Goal: Task Accomplishment & Management: Use online tool/utility

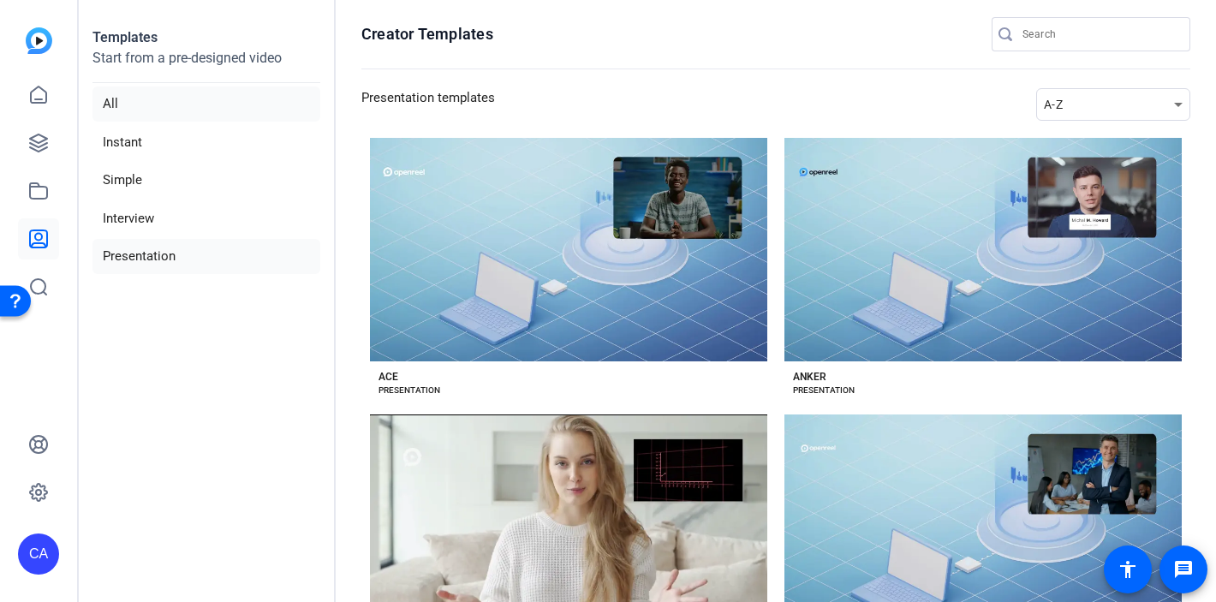
scroll to position [207, 0]
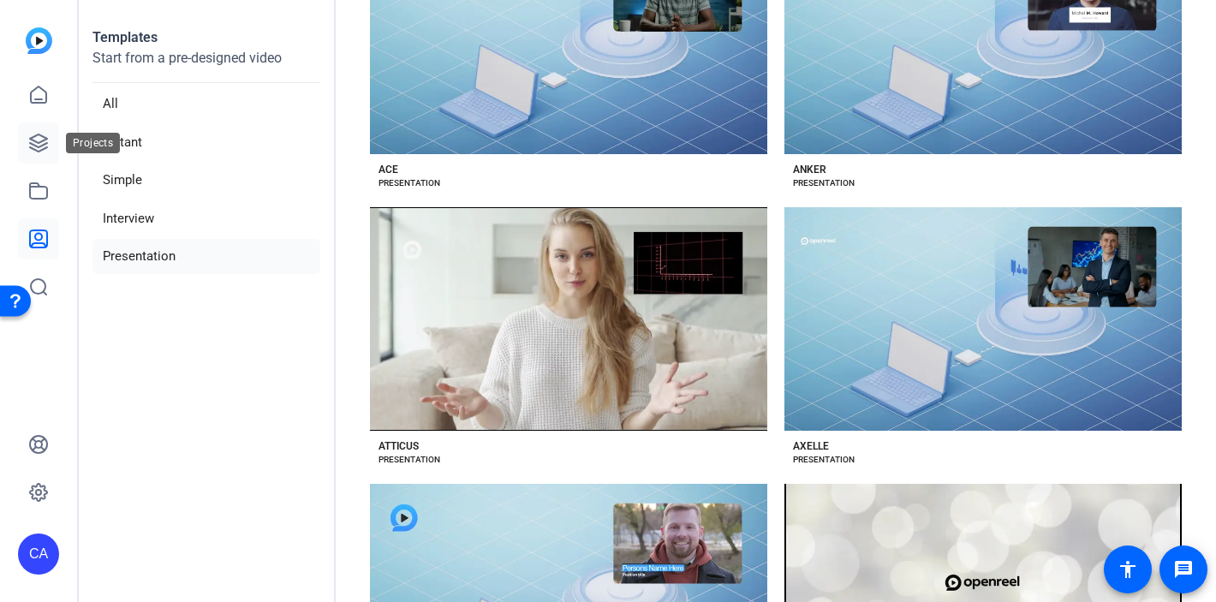
click at [49, 126] on link at bounding box center [38, 142] width 41 height 41
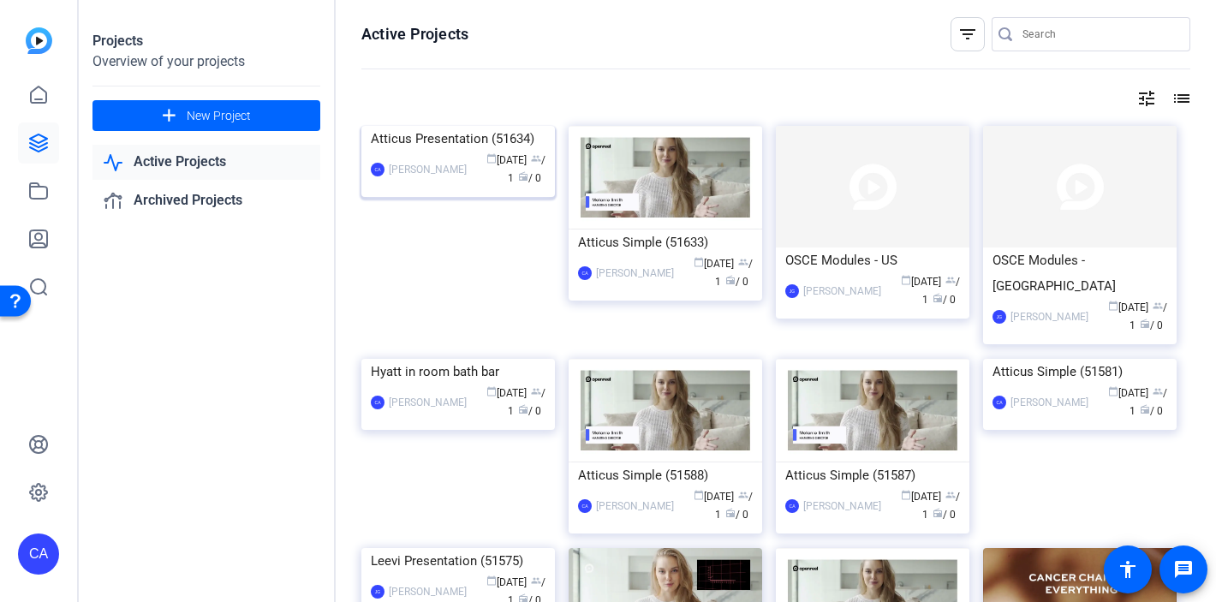
click at [488, 126] on img at bounding box center [458, 126] width 194 height 0
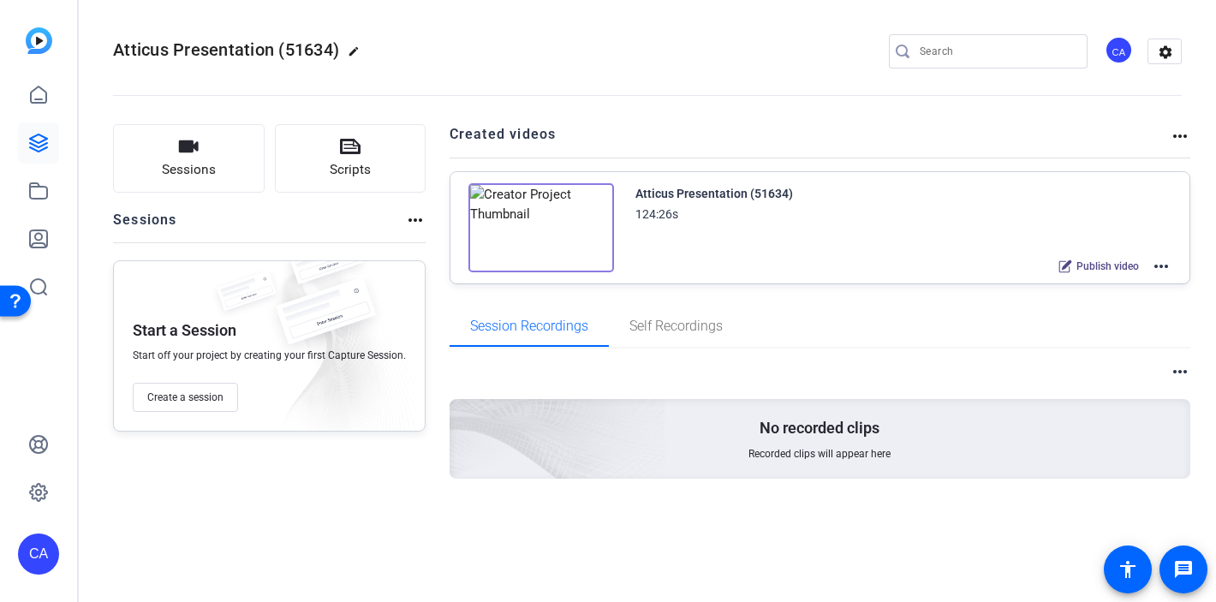
click at [1165, 266] on mat-icon "more_horiz" at bounding box center [1161, 266] width 21 height 21
click at [736, 188] on div at bounding box center [608, 301] width 1216 height 602
click at [1166, 122] on div "Sessions Scripts Sessions more_horiz Start a Session Start off your project by …" at bounding box center [647, 329] width 1137 height 452
click at [1170, 135] on mat-icon "more_horiz" at bounding box center [1180, 136] width 21 height 21
click at [741, 237] on div at bounding box center [608, 301] width 1216 height 602
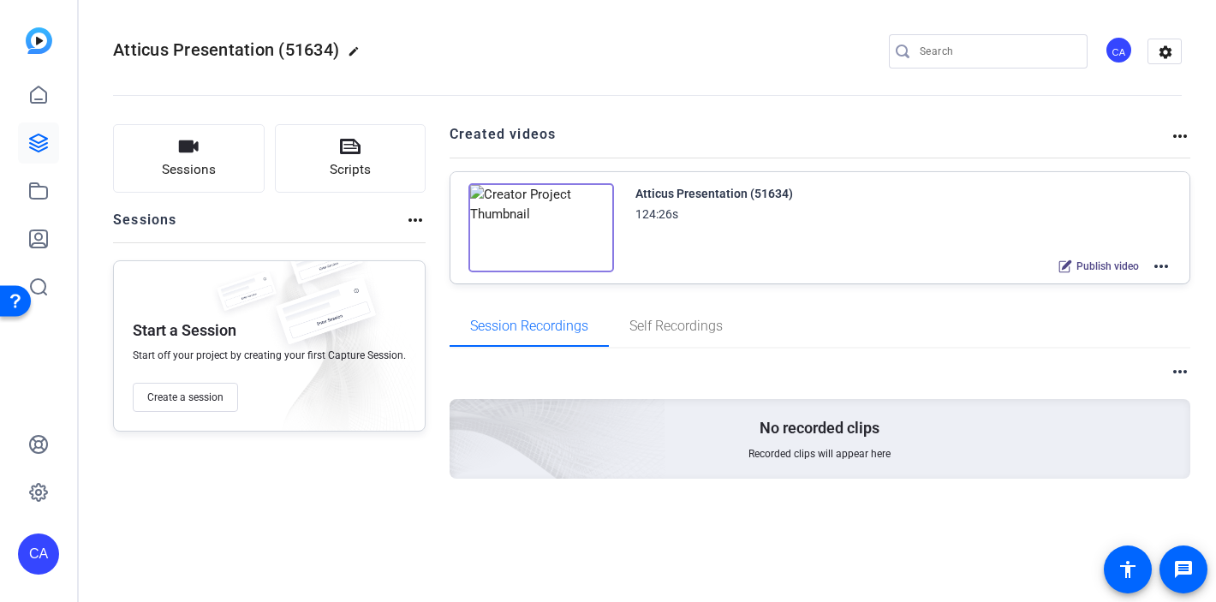
click at [681, 188] on div "Atticus Presentation (51634)" at bounding box center [714, 193] width 158 height 21
click at [950, 241] on div "Atticus Presentation (51634) 124:26s Publish video more_horiz" at bounding box center [903, 230] width 537 height 94
click at [554, 229] on img at bounding box center [541, 227] width 146 height 89
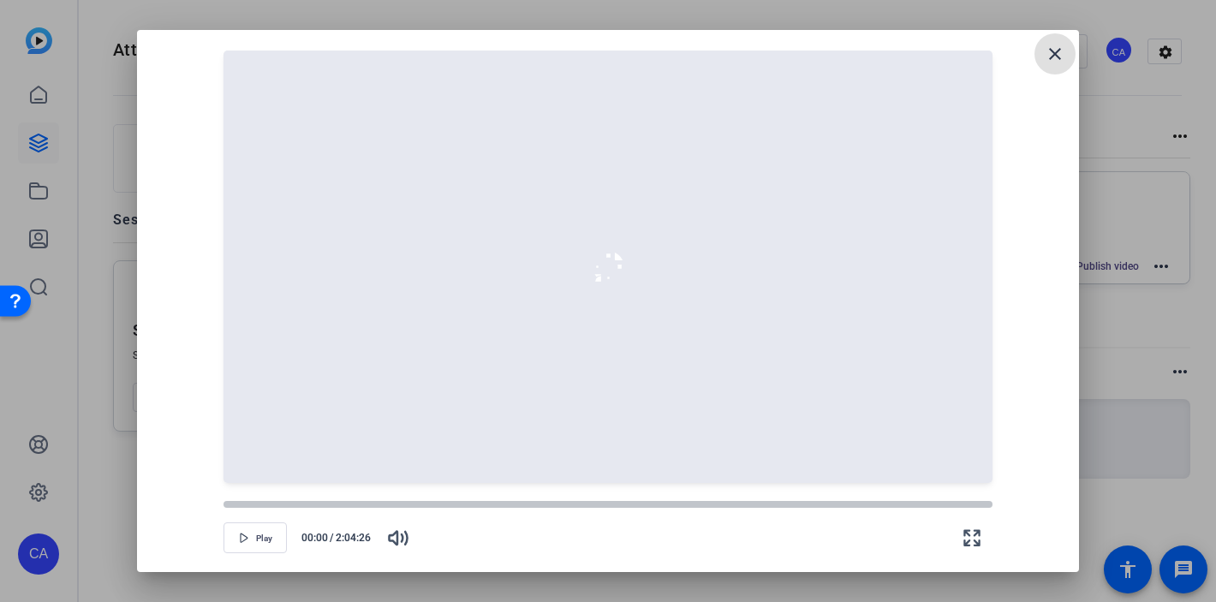
click at [1046, 57] on mat-icon "close" at bounding box center [1055, 54] width 21 height 21
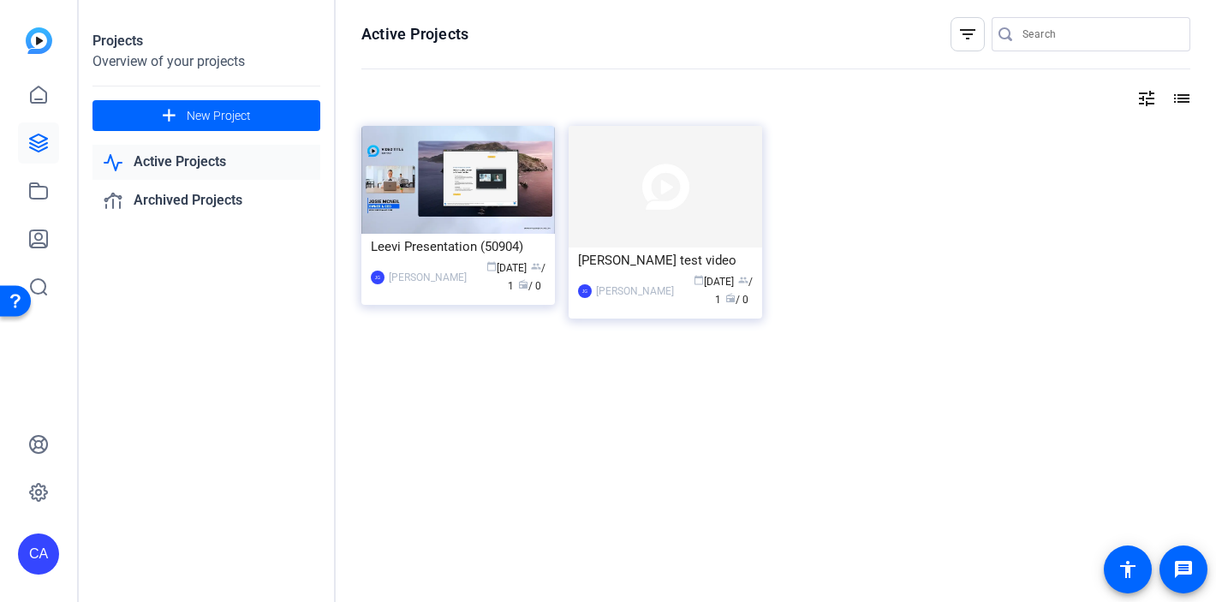
click at [196, 164] on link "Active Projects" at bounding box center [206, 162] width 228 height 35
click at [183, 199] on link "Archived Projects" at bounding box center [206, 200] width 228 height 35
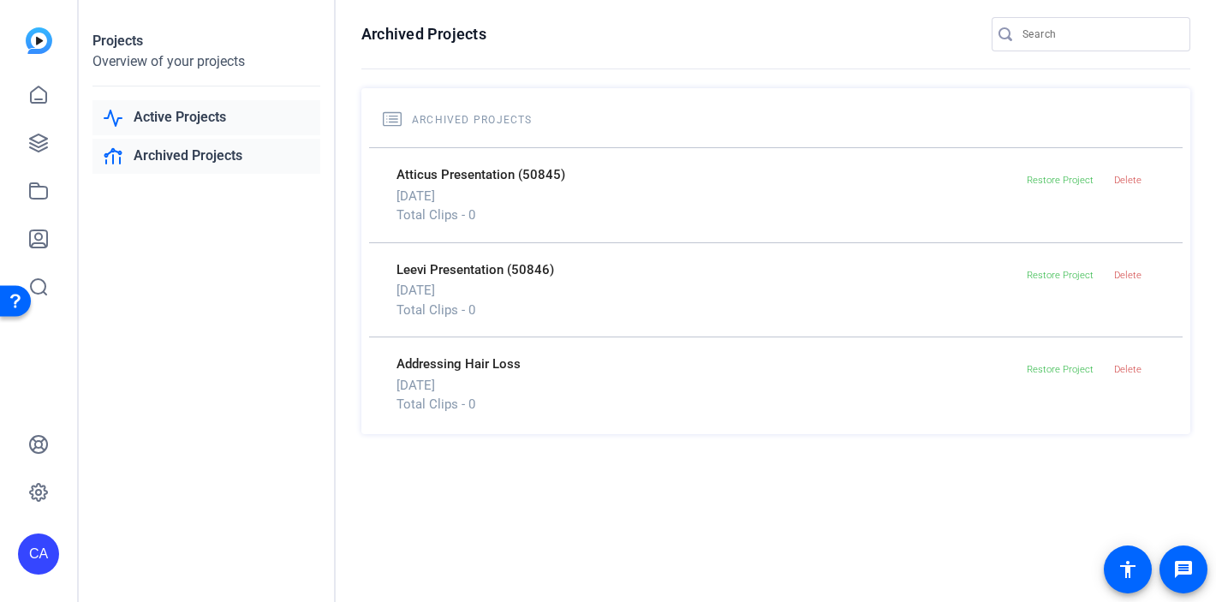
click at [160, 116] on link "Active Projects" at bounding box center [206, 117] width 228 height 35
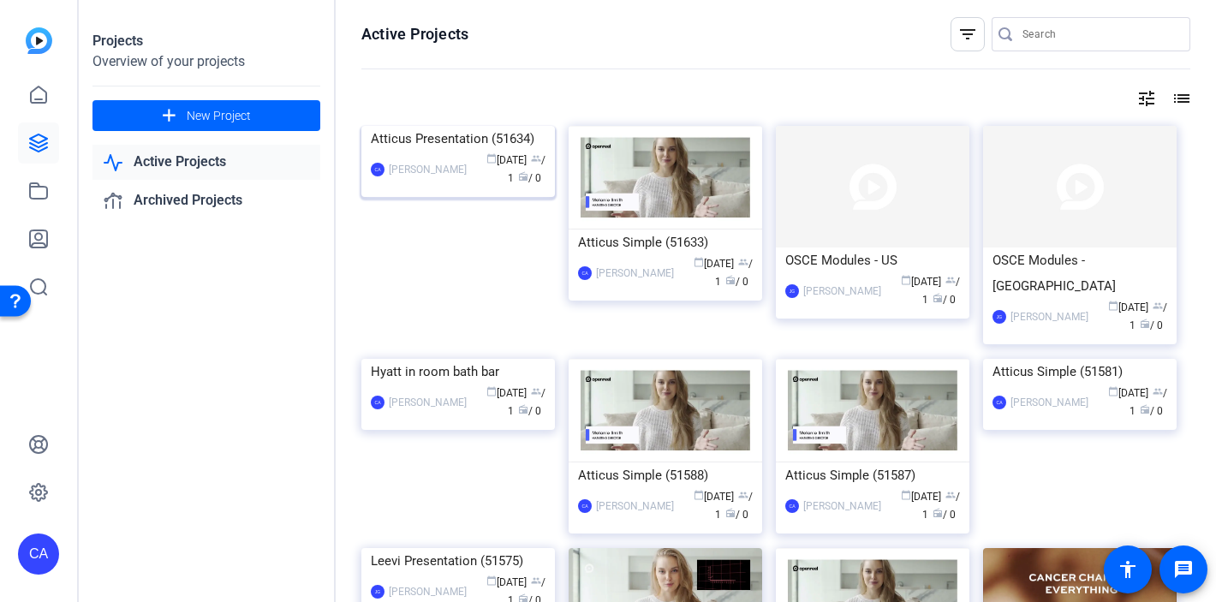
click at [432, 152] on div "Atticus Presentation (51634)" at bounding box center [458, 139] width 175 height 26
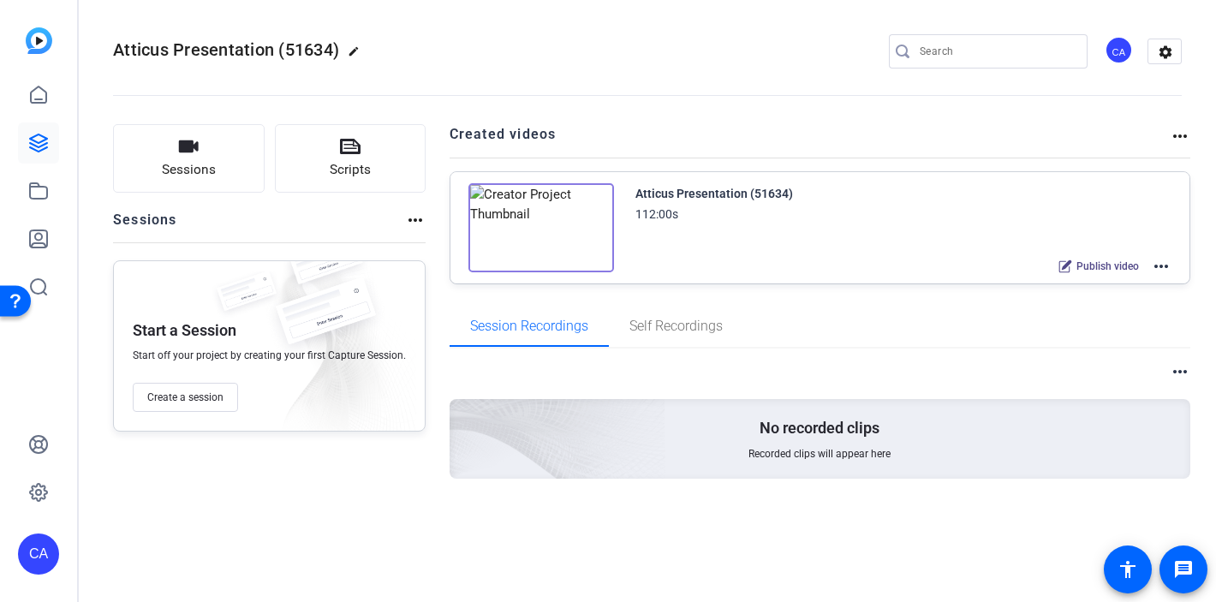
click at [1161, 274] on mat-icon "more_horiz" at bounding box center [1161, 266] width 21 height 21
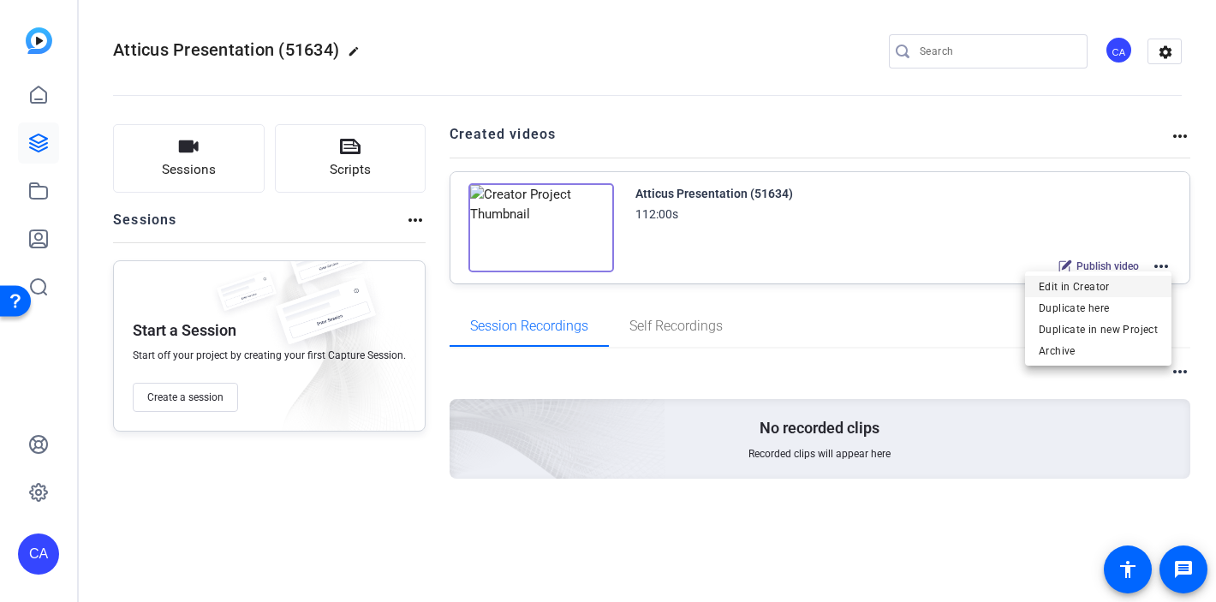
click at [1080, 286] on span "Edit in Creator" at bounding box center [1098, 287] width 119 height 21
